Goal: Task Accomplishment & Management: Manage account settings

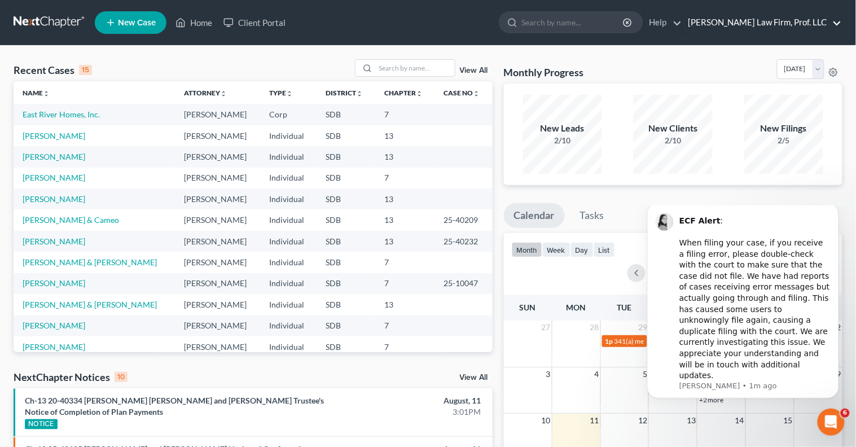
click at [786, 22] on link "[PERSON_NAME] Law Firm, Prof. LLC" at bounding box center [762, 22] width 159 height 20
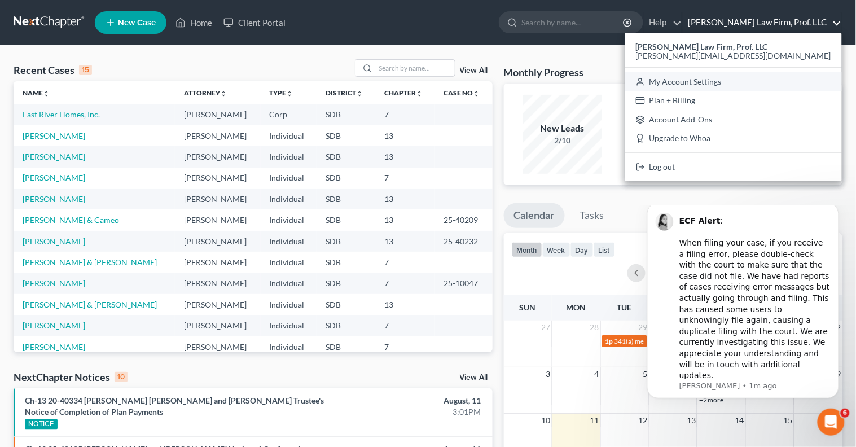
click at [777, 85] on link "My Account Settings" at bounding box center [733, 81] width 217 height 19
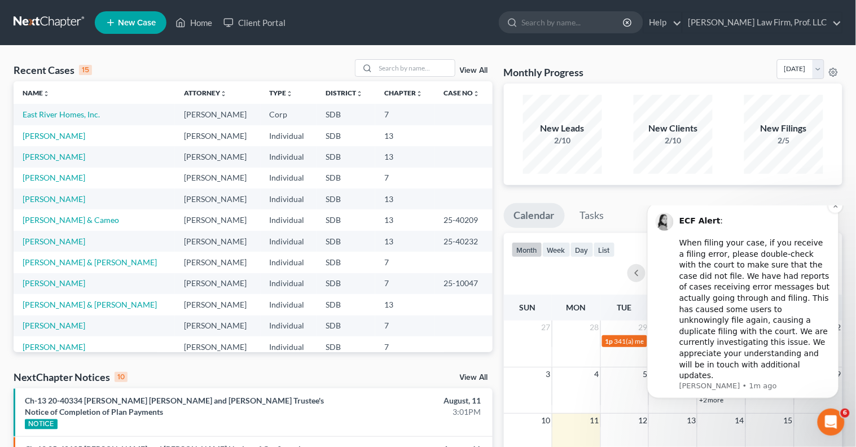
select select "73"
select select "23"
select select "43"
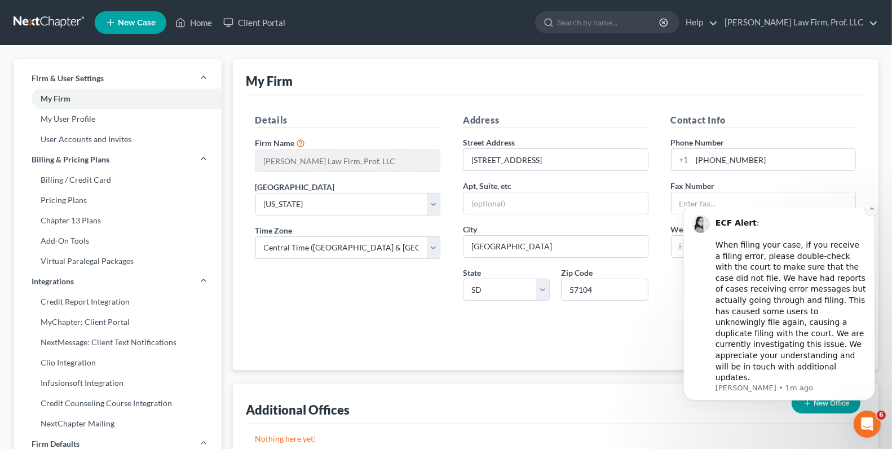
click at [855, 210] on icon "Dismiss notification" at bounding box center [872, 207] width 6 height 6
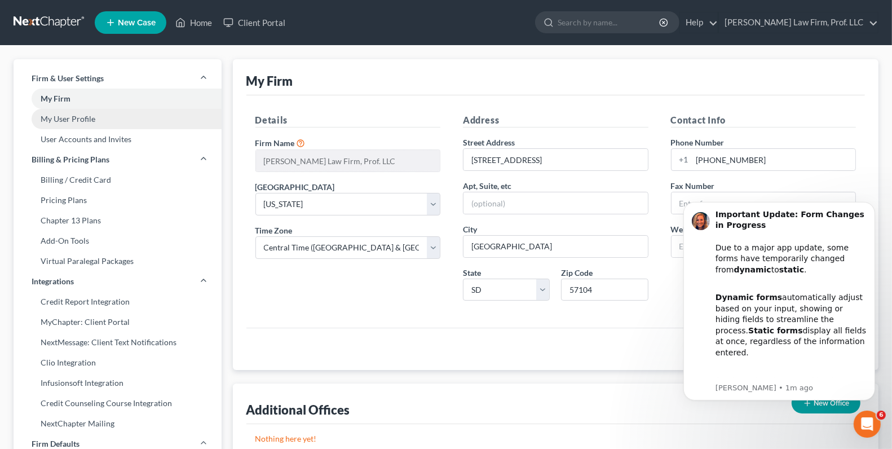
click at [66, 127] on link "My User Profile" at bounding box center [118, 119] width 208 height 20
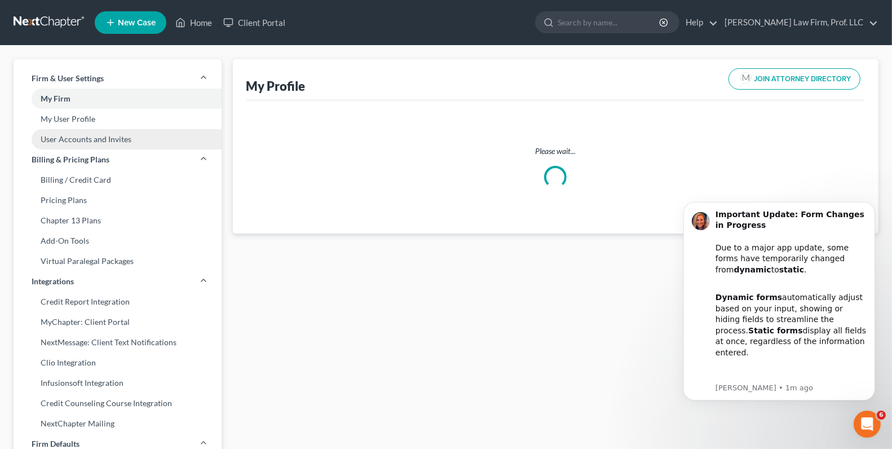
select select "43"
select select "73"
select select "attorney"
select select "0"
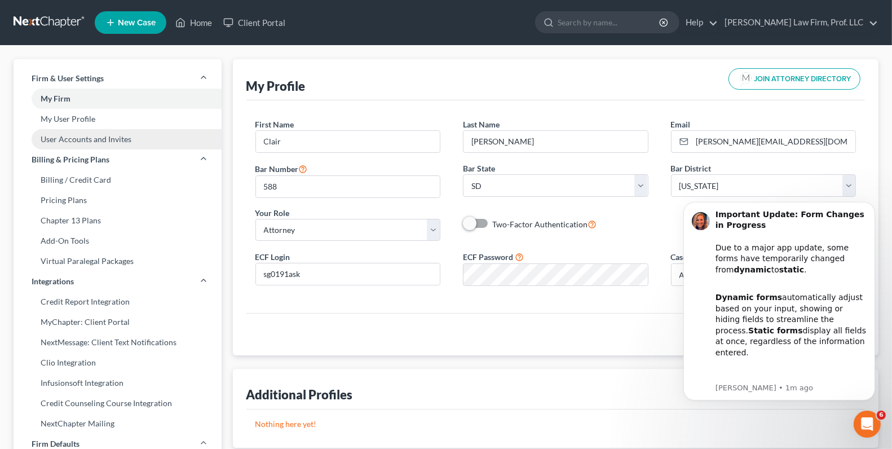
click at [77, 146] on link "User Accounts and Invites" at bounding box center [118, 139] width 208 height 20
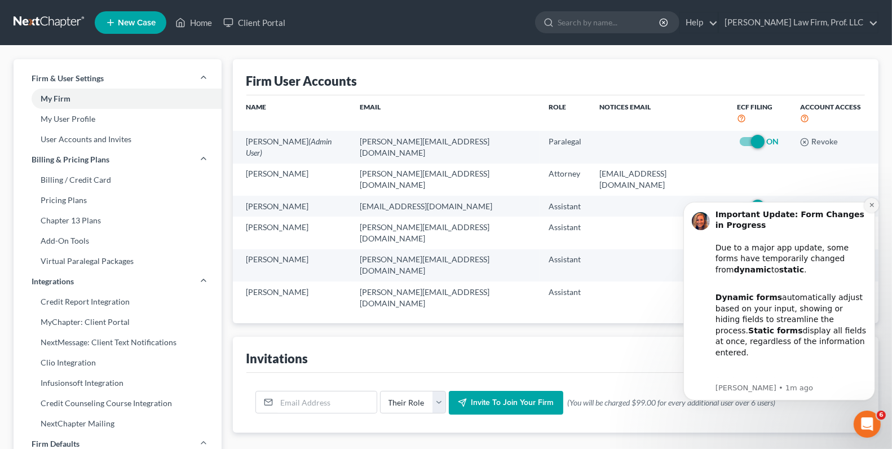
click at [855, 208] on button "Dismiss notification" at bounding box center [871, 204] width 15 height 15
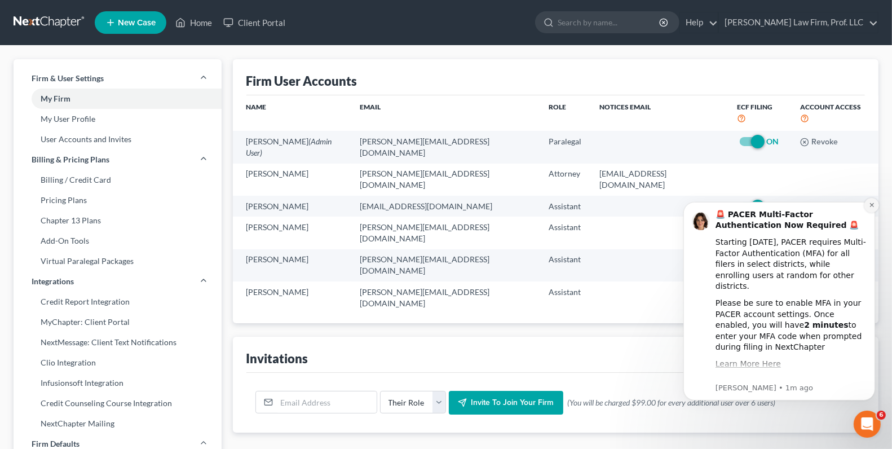
click at [855, 206] on icon "Dismiss notification" at bounding box center [872, 204] width 6 height 6
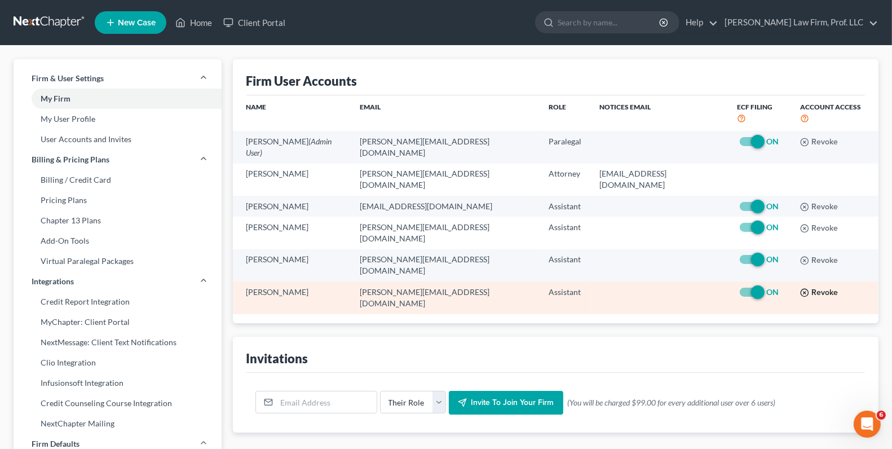
click at [800, 288] on icon "button" at bounding box center [804, 292] width 9 height 9
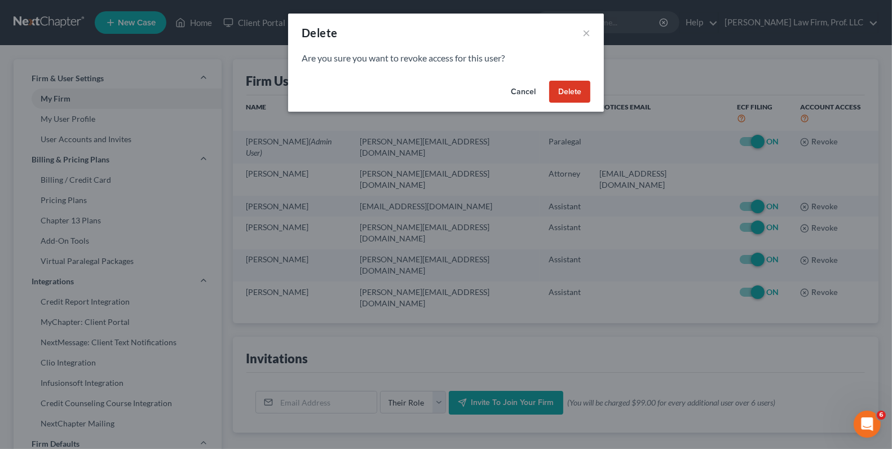
click at [576, 91] on button "Delete" at bounding box center [569, 92] width 41 height 23
